Goal: Information Seeking & Learning: Find specific fact

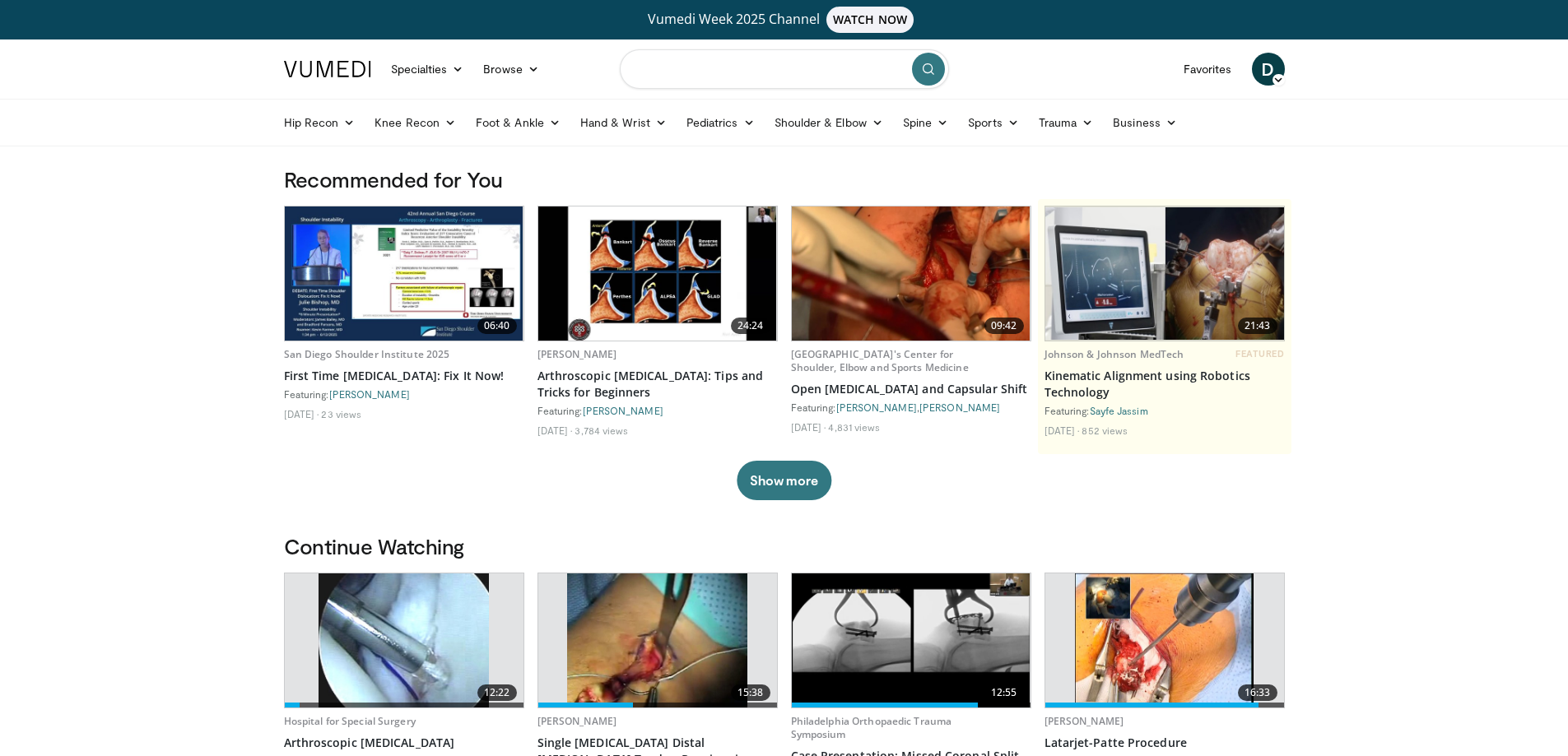
click at [760, 61] on input "Search topics, interventions" at bounding box center [784, 68] width 330 height 39
type input "**********"
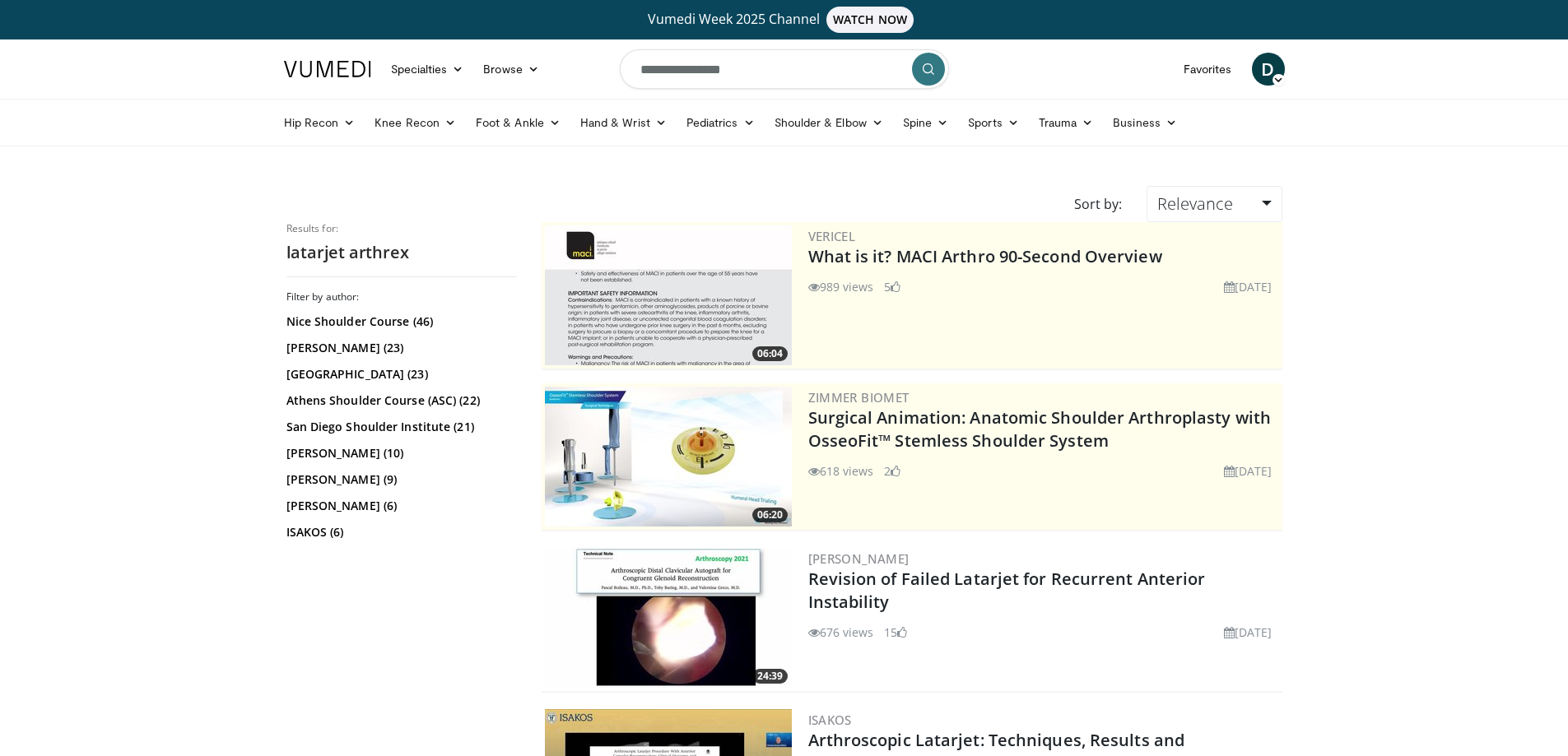
click at [1272, 73] on span "D" at bounding box center [1268, 69] width 33 height 33
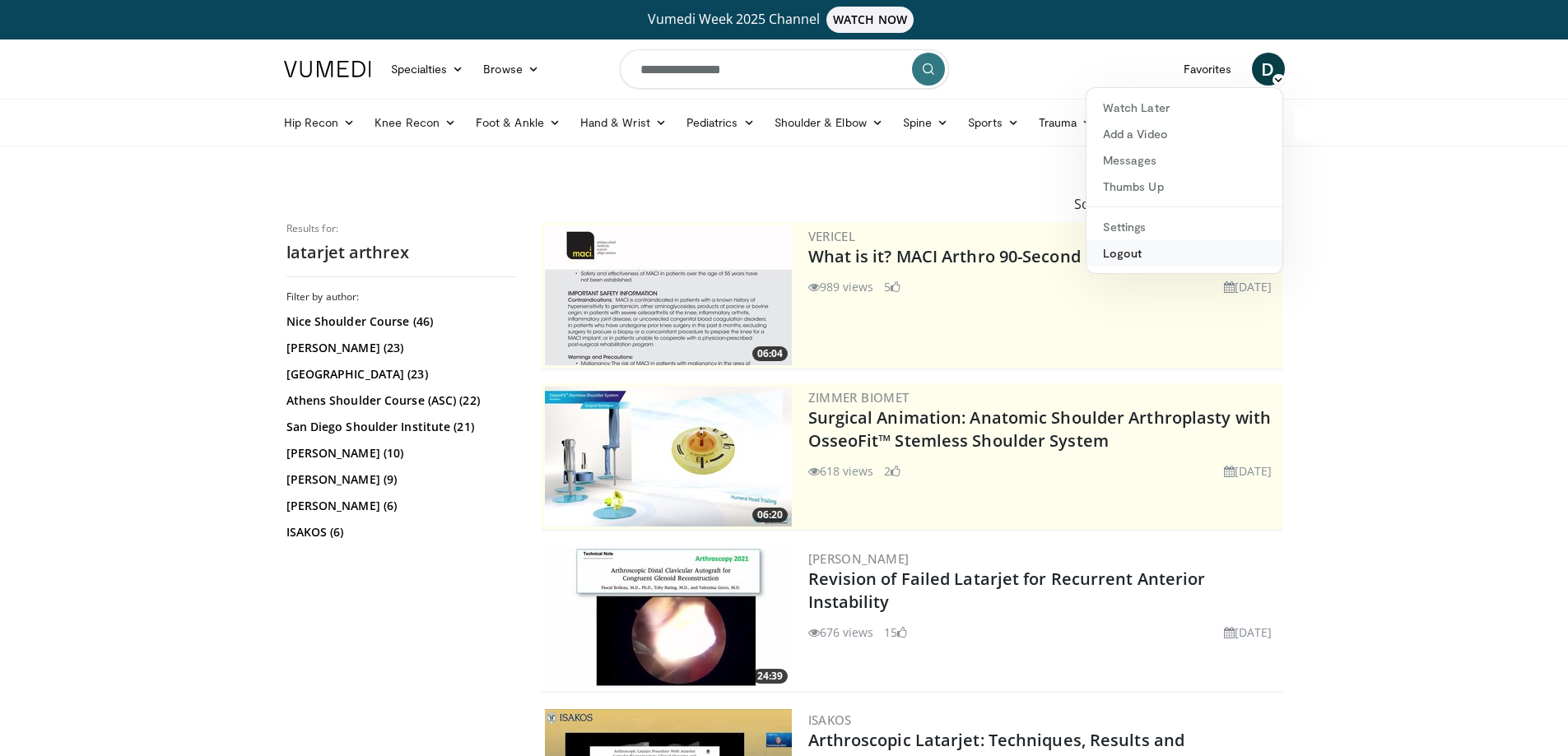
click at [1140, 249] on link "Logout" at bounding box center [1185, 253] width 196 height 26
